Goal: Information Seeking & Learning: Learn about a topic

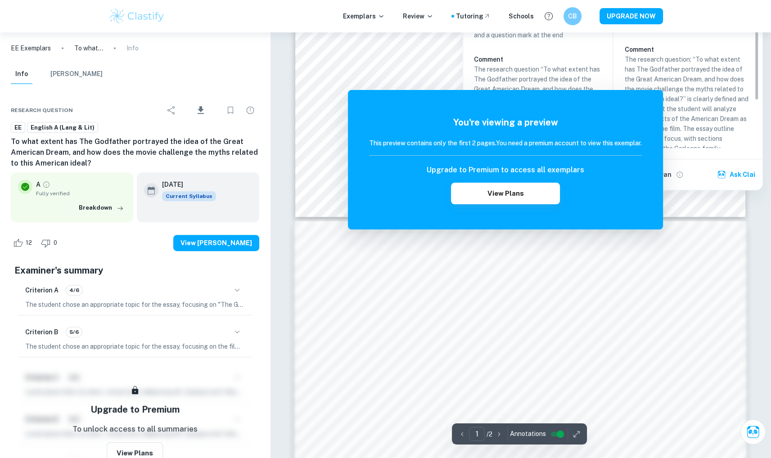
scroll to position [461, 0]
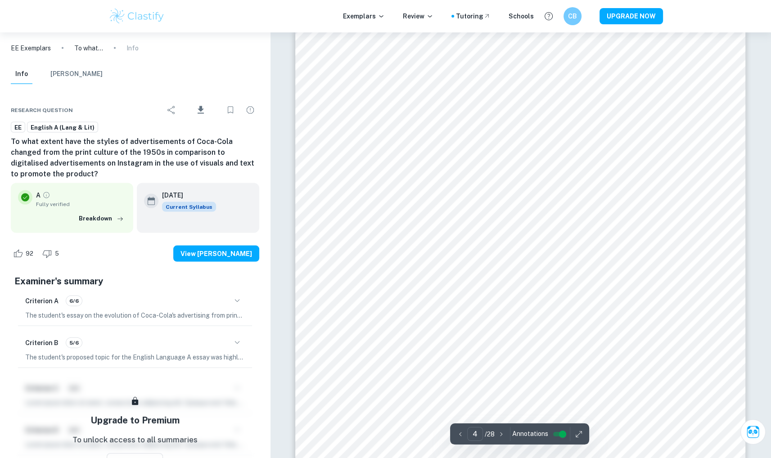
scroll to position [2079, 0]
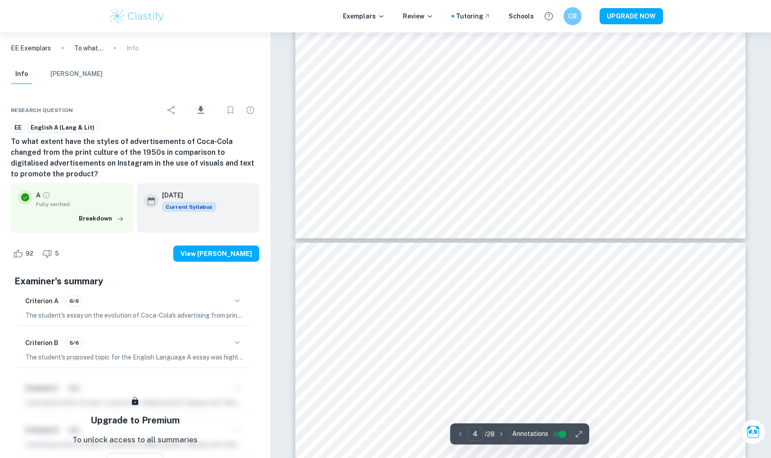
type input "5"
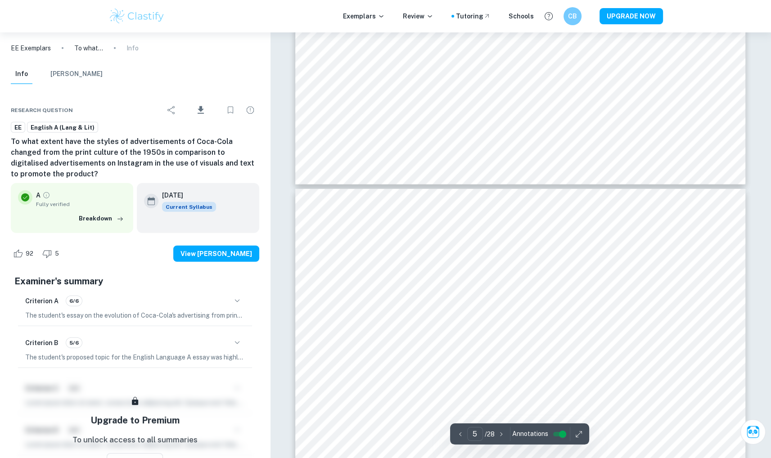
scroll to position [2556, 0]
